Goal: Book appointment/travel/reservation

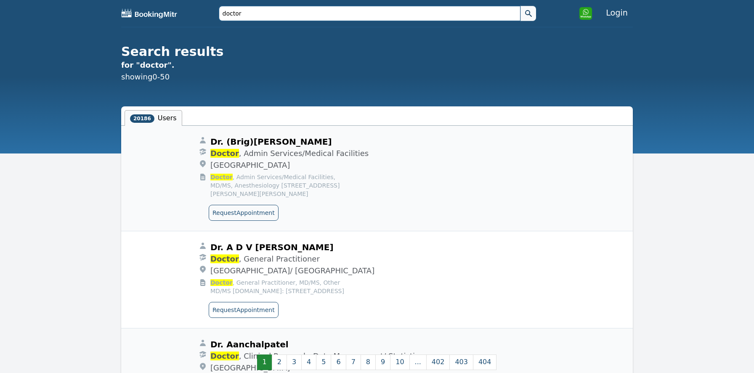
click at [275, 19] on input "doctor" at bounding box center [370, 13] width 302 height 15
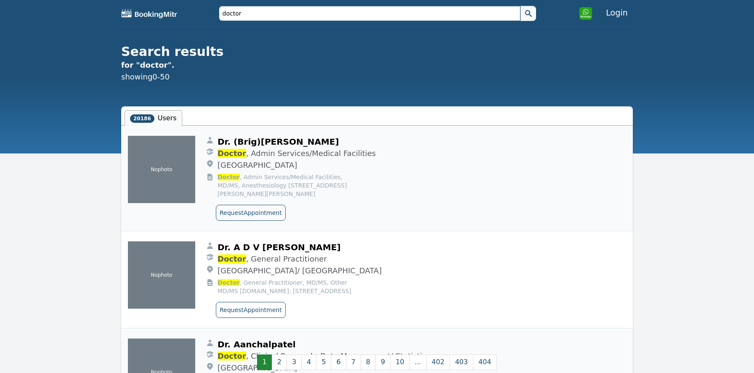
click at [275, 19] on input "doctor" at bounding box center [370, 13] width 302 height 15
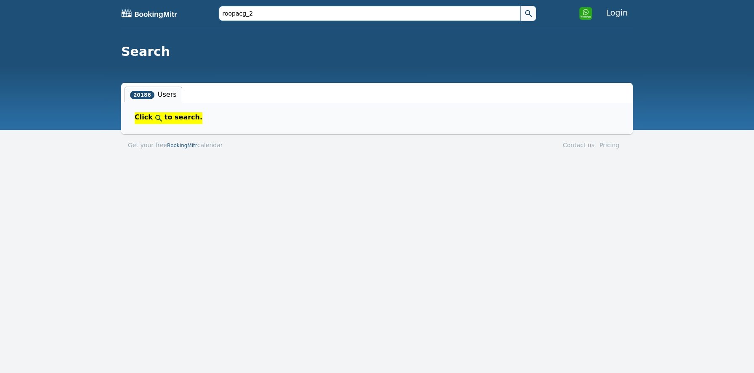
click at [520, 6] on button at bounding box center [528, 13] width 16 height 15
type input "[PERSON_NAME]"
click at [520, 6] on button at bounding box center [528, 13] width 16 height 15
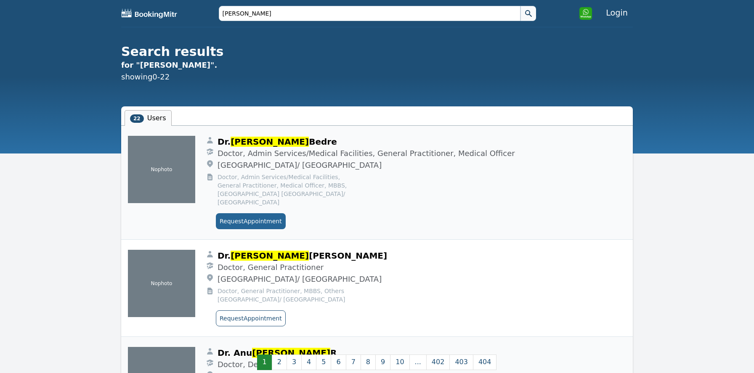
click at [244, 213] on button "Request Appointment" at bounding box center [251, 221] width 70 height 16
click at [254, 14] on input "[PERSON_NAME]" at bounding box center [370, 13] width 302 height 15
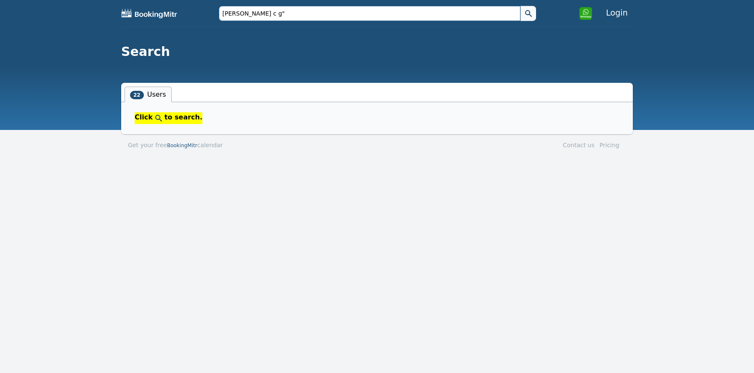
click at [225, 14] on input "[PERSON_NAME] c g"" at bounding box center [370, 13] width 302 height 15
type input ""[PERSON_NAME] c g""
click at [520, 6] on button at bounding box center [528, 13] width 16 height 15
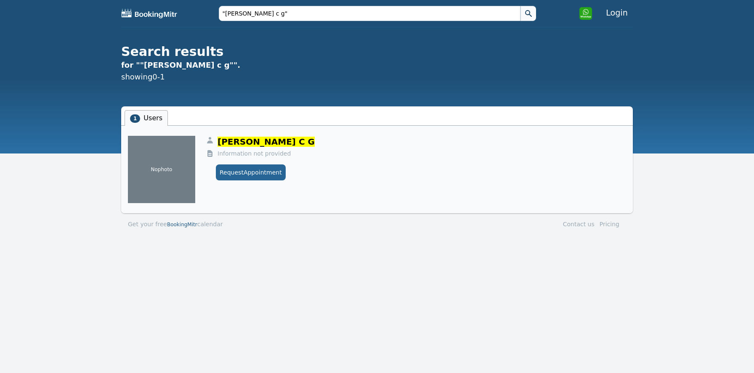
click at [243, 174] on button "Request Appointment" at bounding box center [251, 172] width 70 height 16
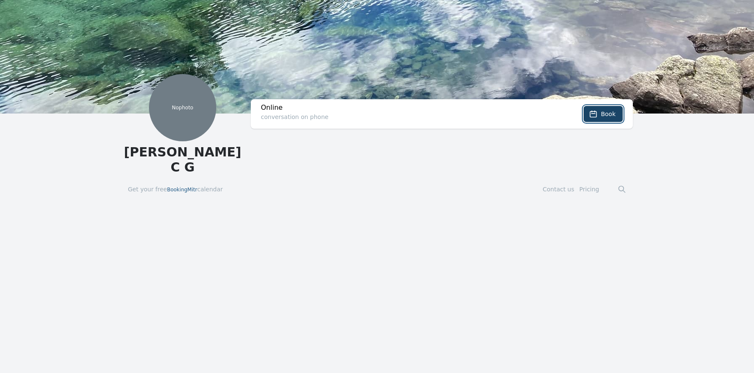
click at [595, 117] on icon at bounding box center [593, 114] width 8 height 8
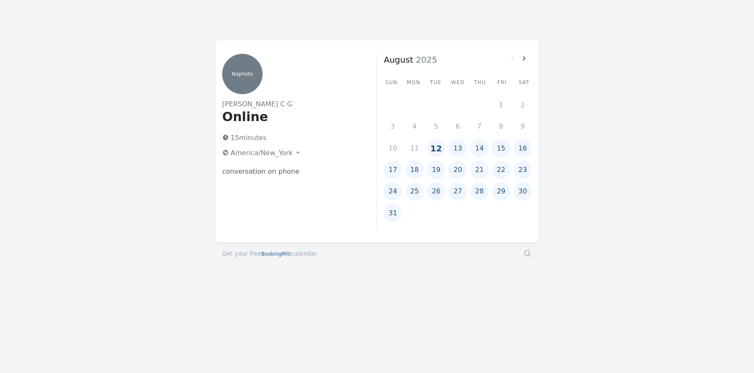
click at [506, 172] on button "22" at bounding box center [501, 170] width 18 height 18
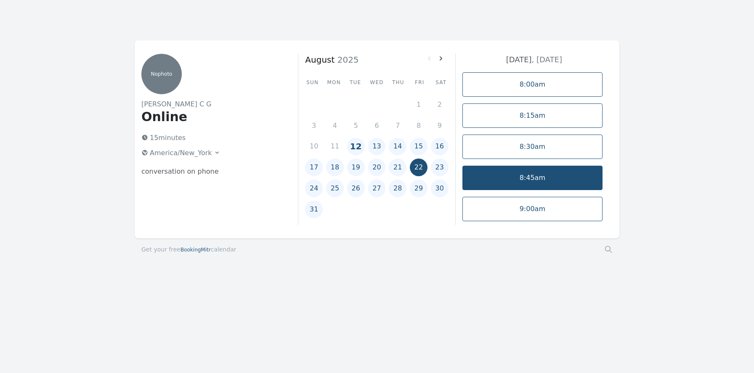
click at [517, 175] on link "8:45am" at bounding box center [532, 178] width 140 height 24
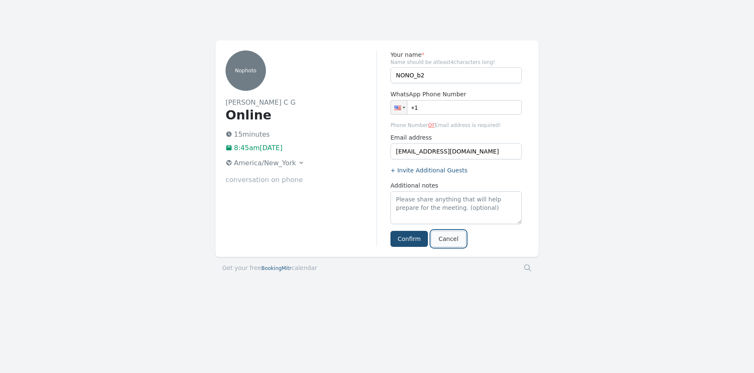
click at [457, 239] on link "Cancel" at bounding box center [448, 239] width 34 height 16
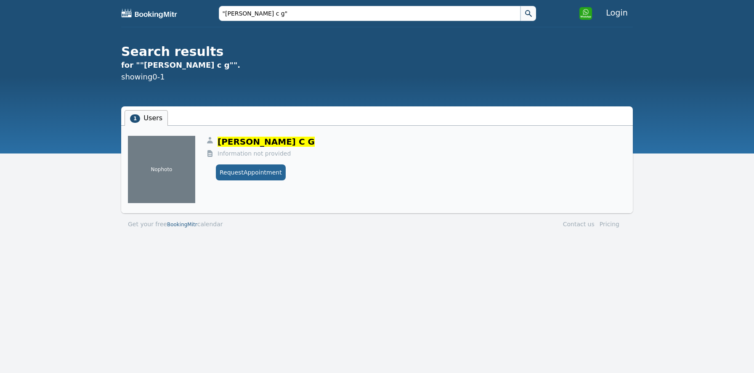
click at [245, 177] on button "Request Appointment" at bounding box center [251, 172] width 70 height 16
drag, startPoint x: 253, startPoint y: 14, endPoint x: 226, endPoint y: 13, distance: 26.5
click at [226, 13] on input ""[PERSON_NAME] c g"" at bounding box center [370, 13] width 302 height 15
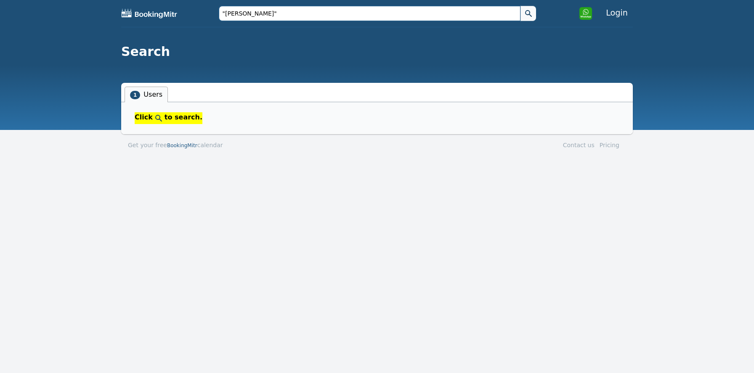
type input ""[PERSON_NAME]""
click at [520, 6] on button at bounding box center [528, 13] width 16 height 15
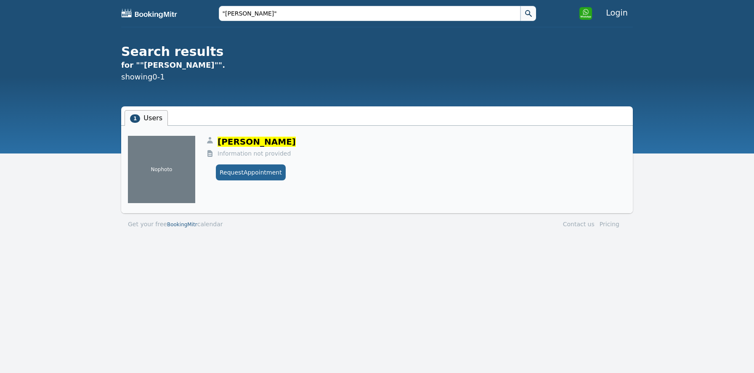
click at [236, 170] on button "Request Appointment" at bounding box center [251, 172] width 70 height 16
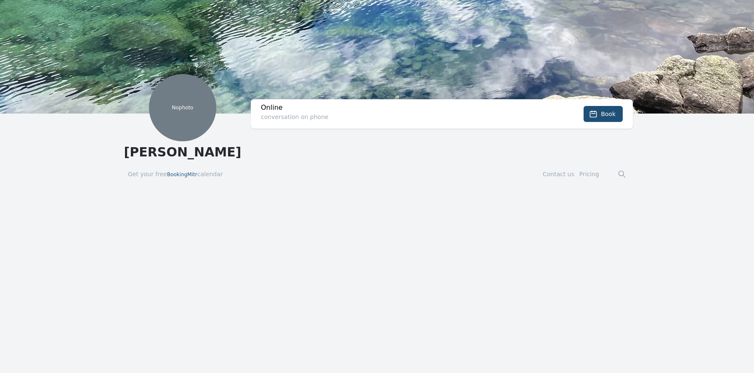
click at [615, 105] on div "Book" at bounding box center [586, 114] width 72 height 23
click at [612, 112] on span "Book" at bounding box center [608, 114] width 15 height 8
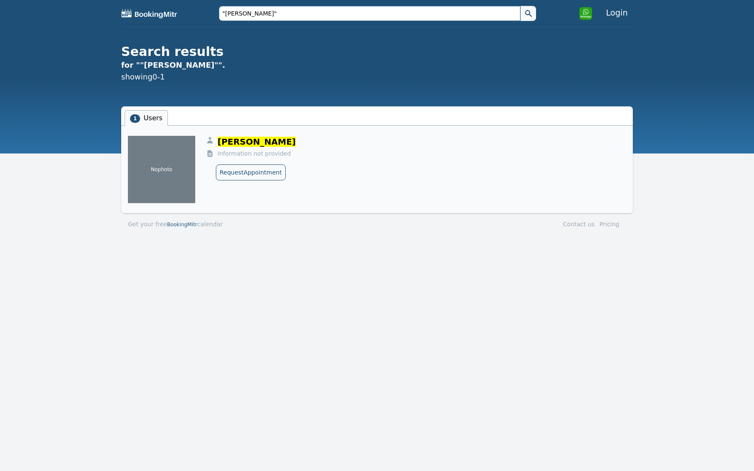
click at [304, 13] on input ""[PERSON_NAME]"" at bounding box center [370, 13] width 302 height 15
click at [257, 15] on input ""[PERSON_NAME]"" at bounding box center [370, 13] width 302 height 15
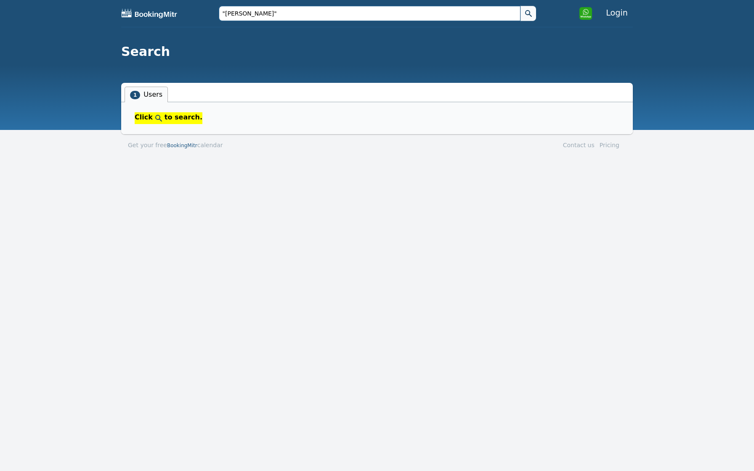
click at [520, 6] on button at bounding box center [528, 13] width 16 height 15
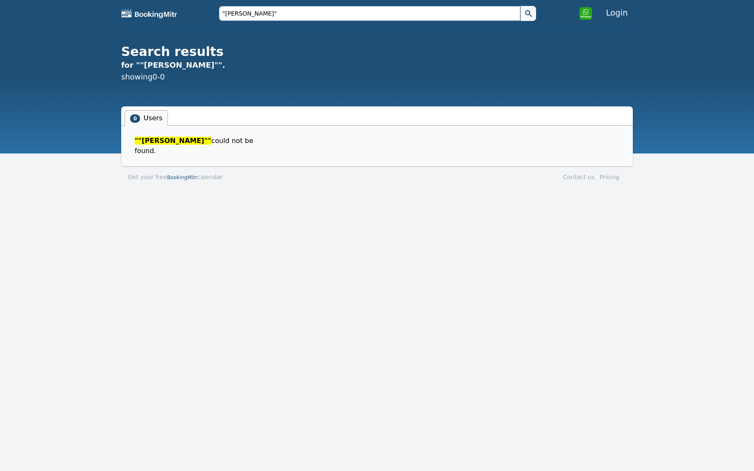
click at [255, 10] on input ""[PERSON_NAME]"" at bounding box center [370, 13] width 302 height 15
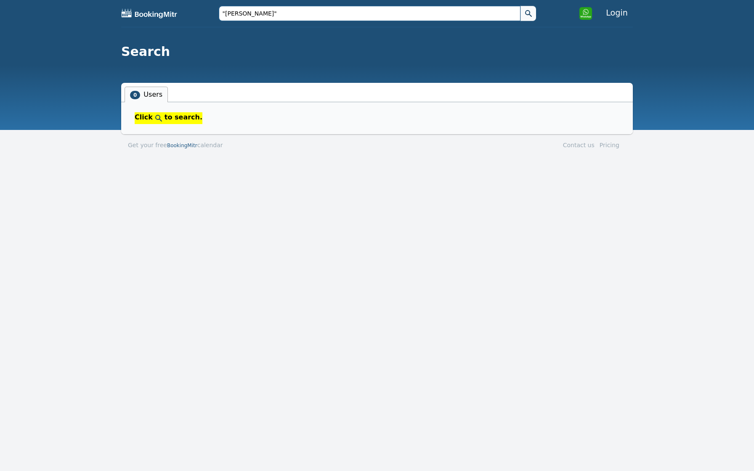
type input ""[PERSON_NAME]""
click at [520, 6] on button at bounding box center [528, 13] width 16 height 15
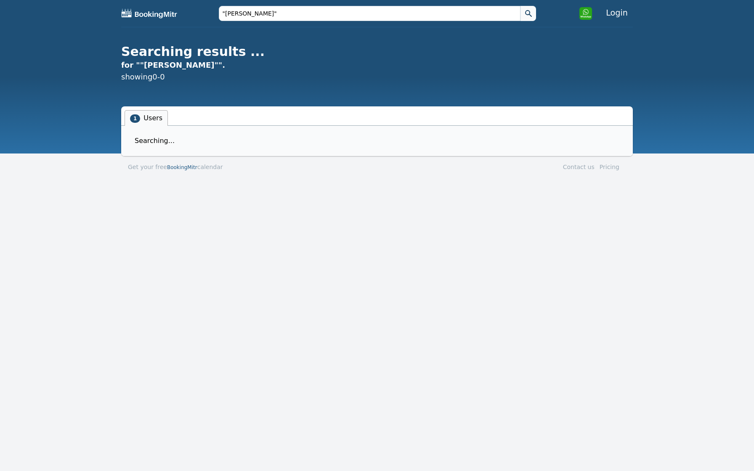
click at [526, 11] on icon at bounding box center [528, 13] width 8 height 8
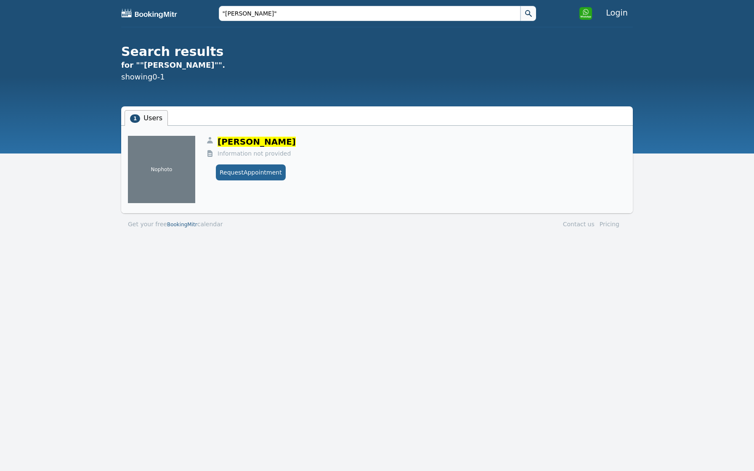
click at [253, 175] on button "Request Appointment" at bounding box center [251, 172] width 70 height 16
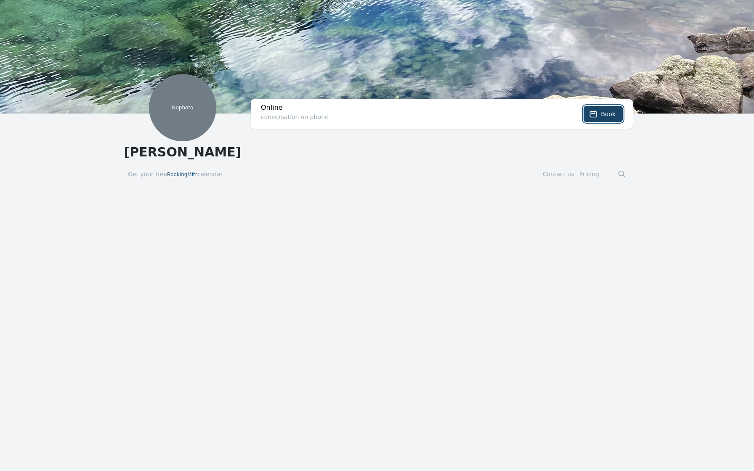
click at [601, 119] on button "Book" at bounding box center [602, 114] width 39 height 16
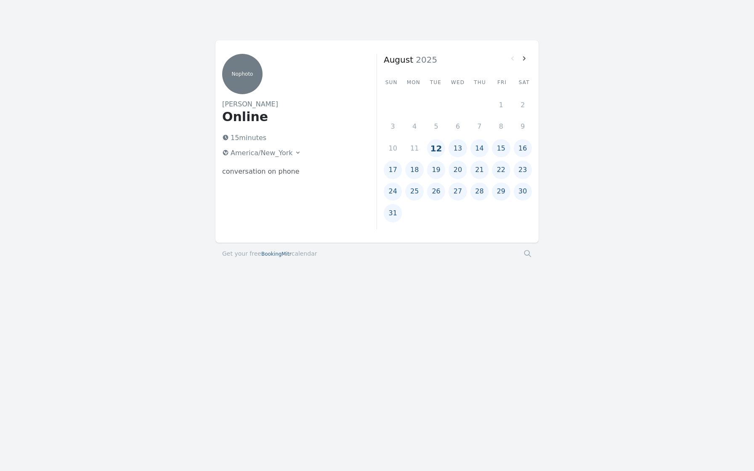
click at [455, 167] on button "20" at bounding box center [457, 170] width 18 height 18
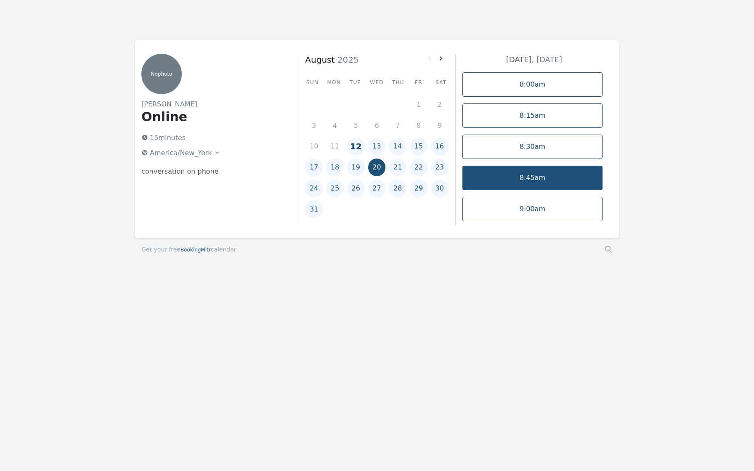
click at [505, 175] on link "8:45am" at bounding box center [532, 178] width 140 height 24
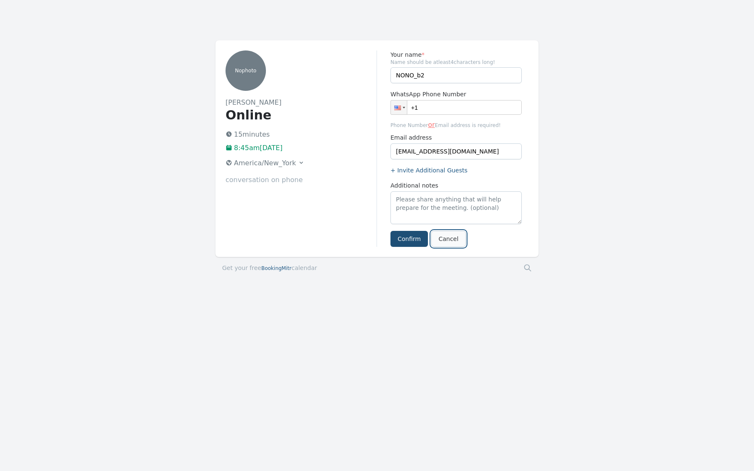
click at [450, 238] on link "Cancel" at bounding box center [448, 239] width 34 height 16
